Goal: Task Accomplishment & Management: Use online tool/utility

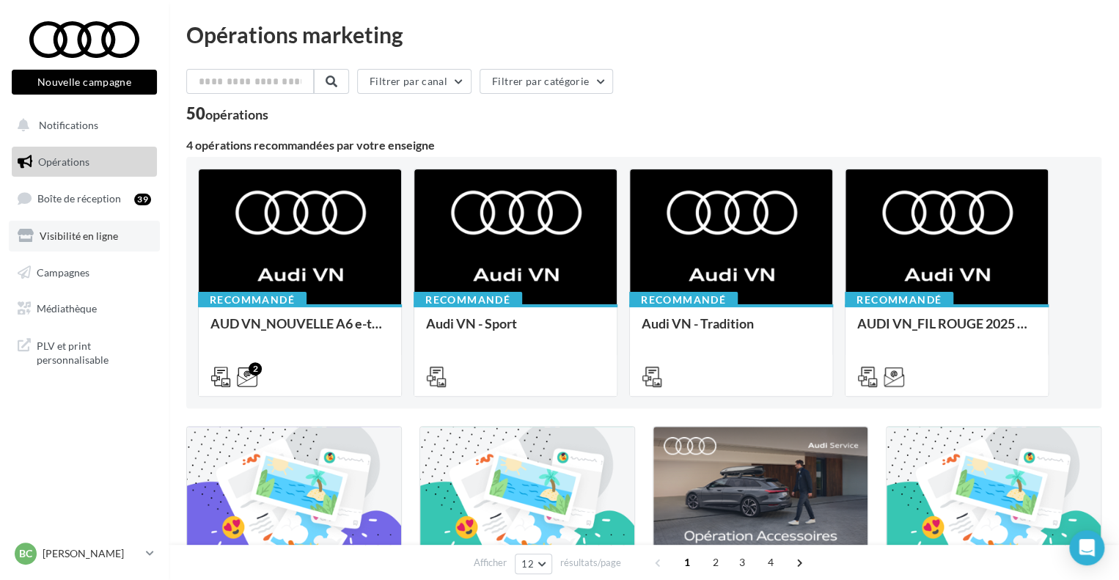
click at [36, 238] on link "Visibilité en ligne" at bounding box center [84, 236] width 151 height 31
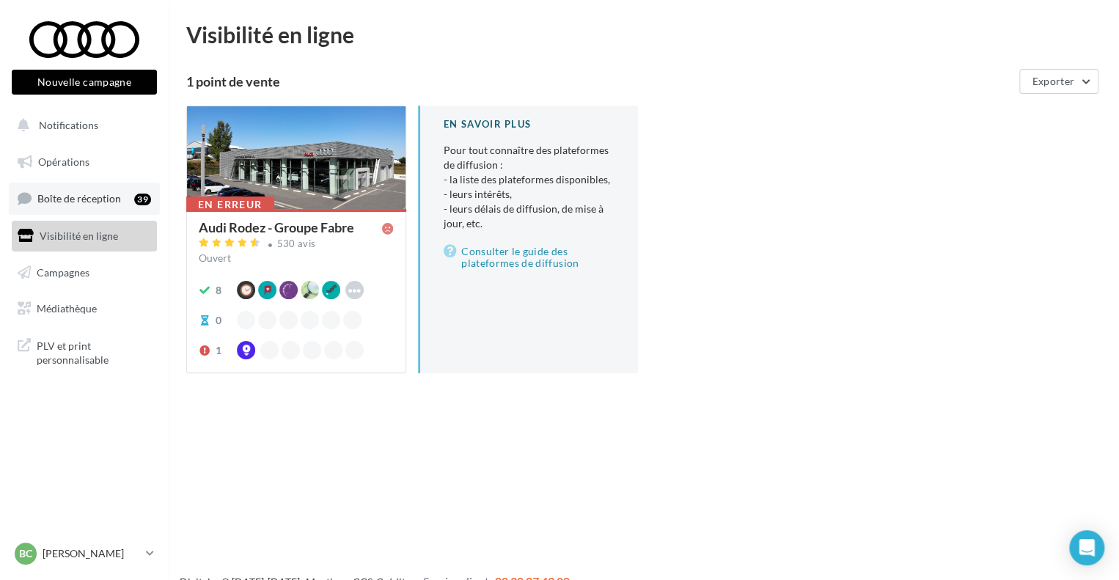
click at [82, 194] on span "Boîte de réception" at bounding box center [79, 198] width 84 height 12
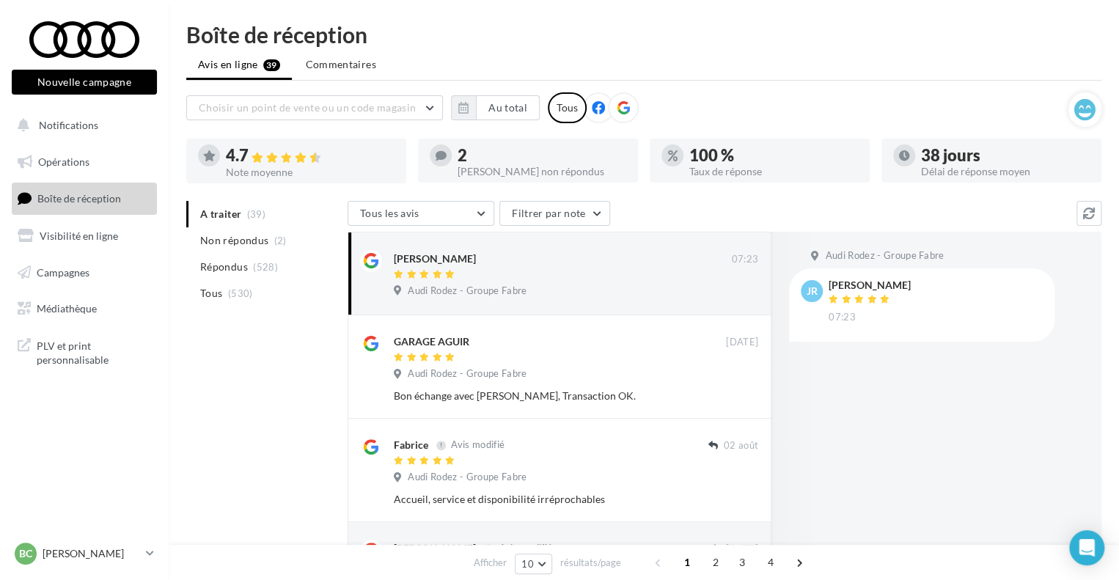
click at [257, 289] on li "Tous (530)" at bounding box center [264, 293] width 156 height 26
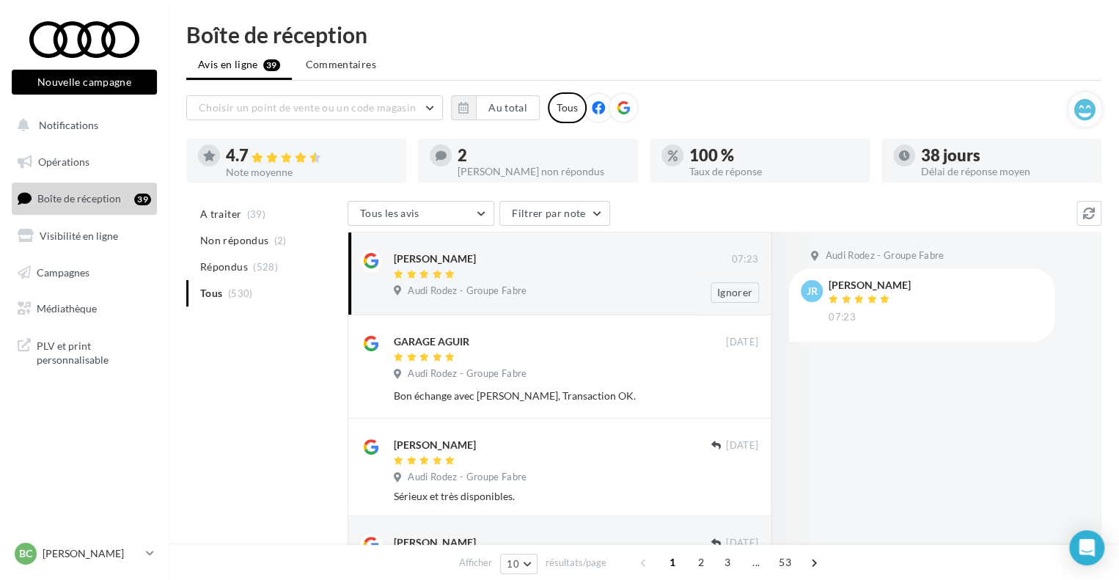
drag, startPoint x: 392, startPoint y: 262, endPoint x: 461, endPoint y: 263, distance: 68.2
click at [461, 263] on div "[PERSON_NAME] 07:23 Audi Rodez - Groupe Fabre Ignorer" at bounding box center [559, 273] width 399 height 59
click at [692, 205] on div "Tous les avis Tous les avis Avis avec commentaire Avis sans commentaire Filtrer…" at bounding box center [712, 215] width 729 height 28
